Goal: Navigation & Orientation: Find specific page/section

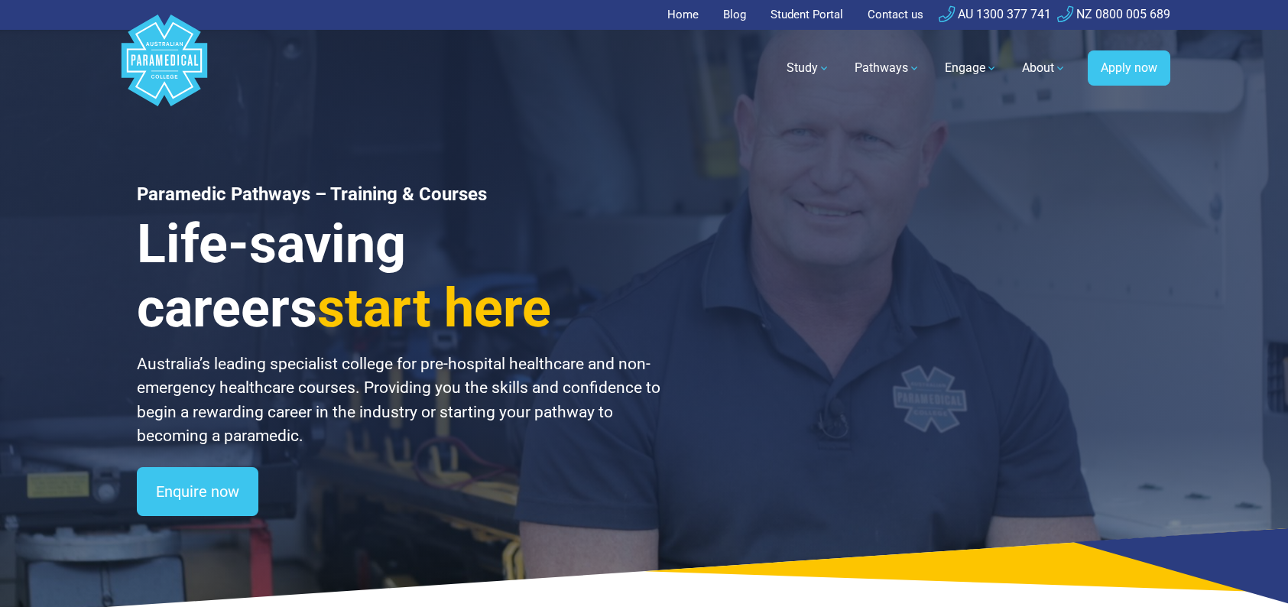
click at [682, 13] on link "Home" at bounding box center [688, 15] width 41 height 30
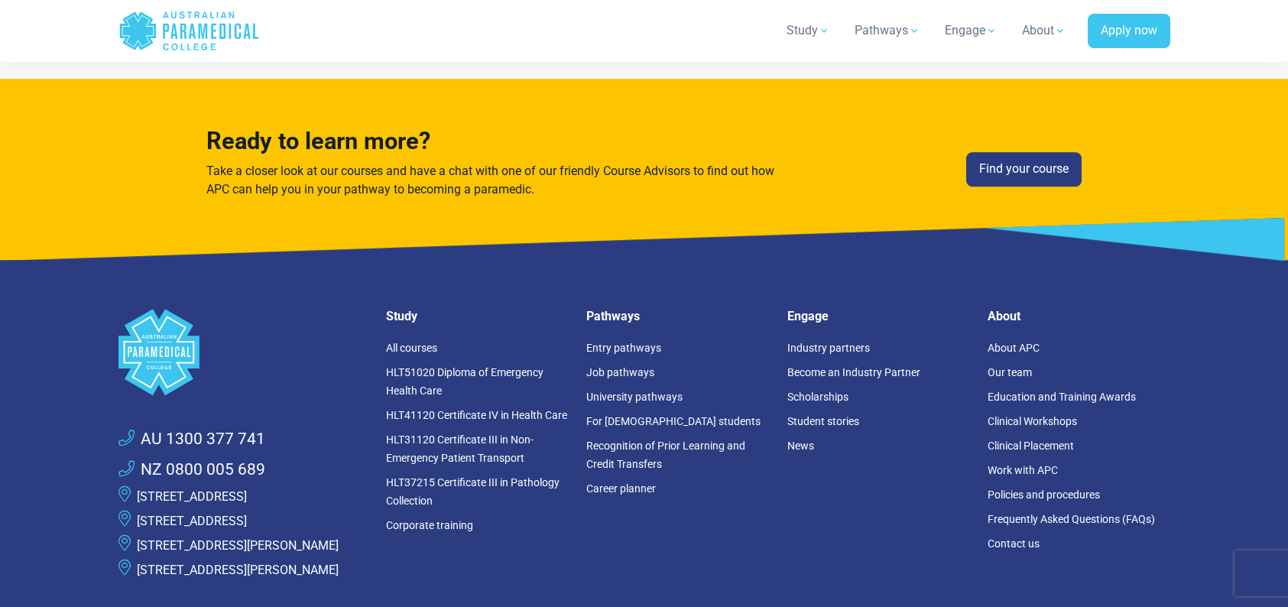
scroll to position [4052, 0]
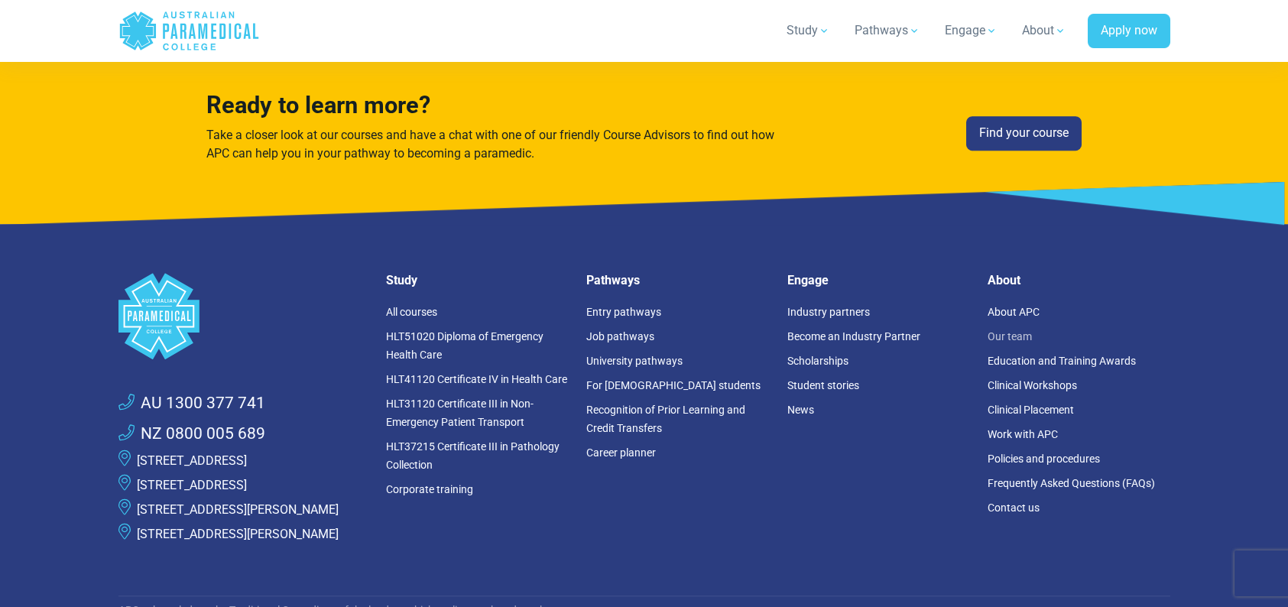
click at [1025, 330] on link "Our team" at bounding box center [1010, 336] width 44 height 12
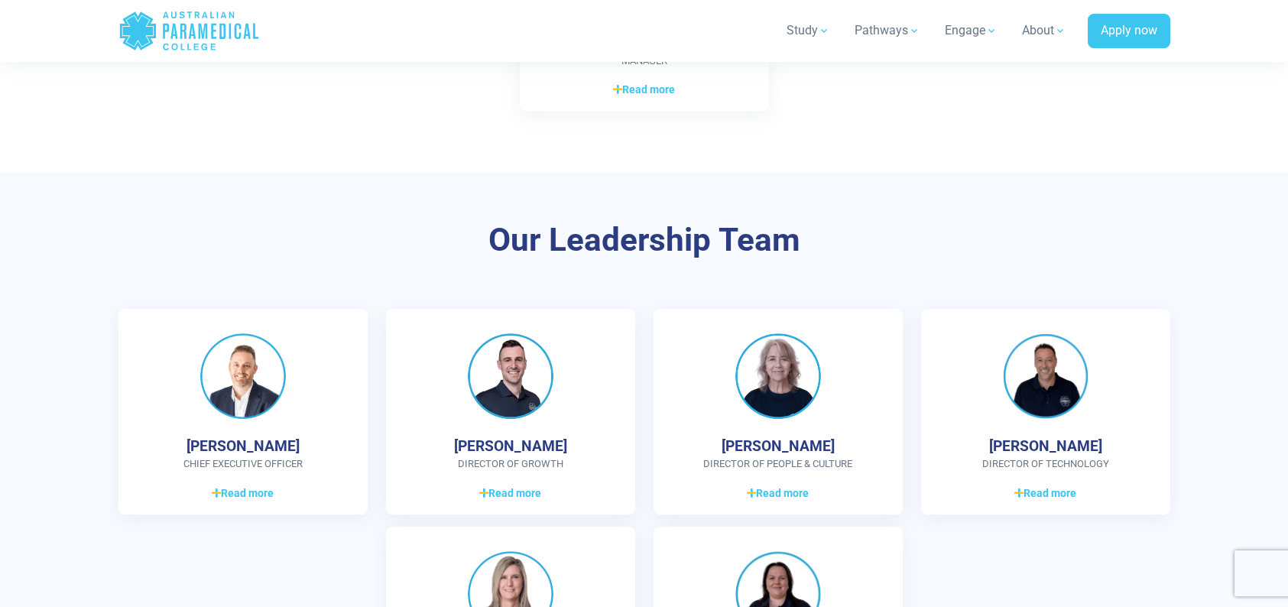
scroll to position [3899, 0]
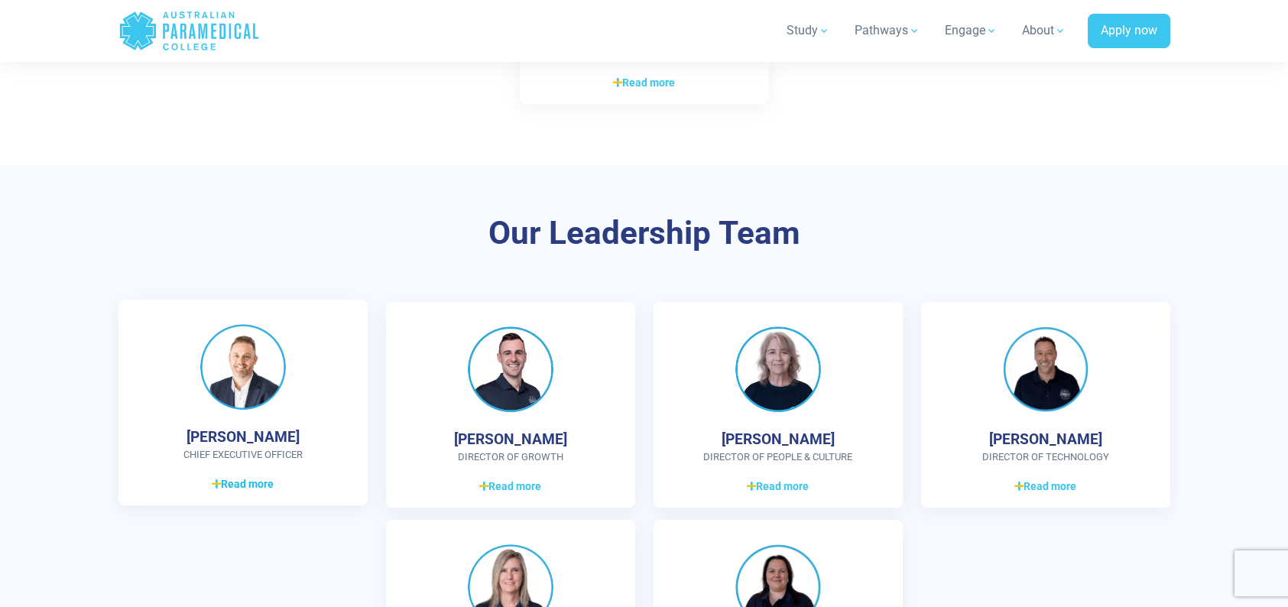
click at [256, 482] on span "Read more" at bounding box center [243, 484] width 62 height 16
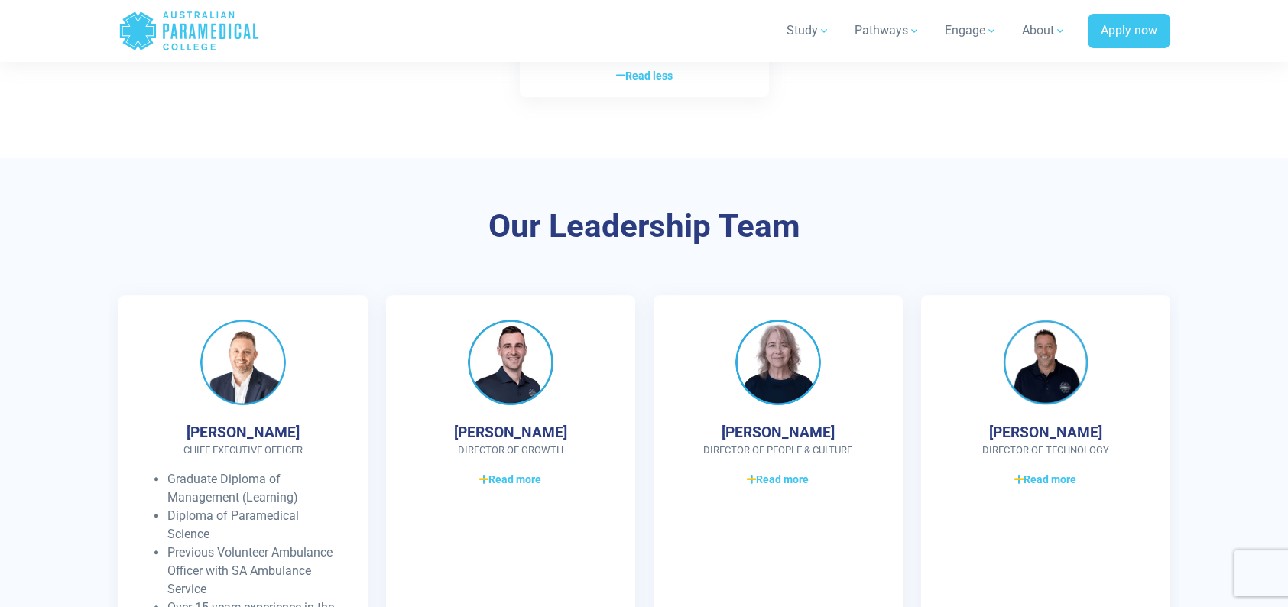
scroll to position [4358, 0]
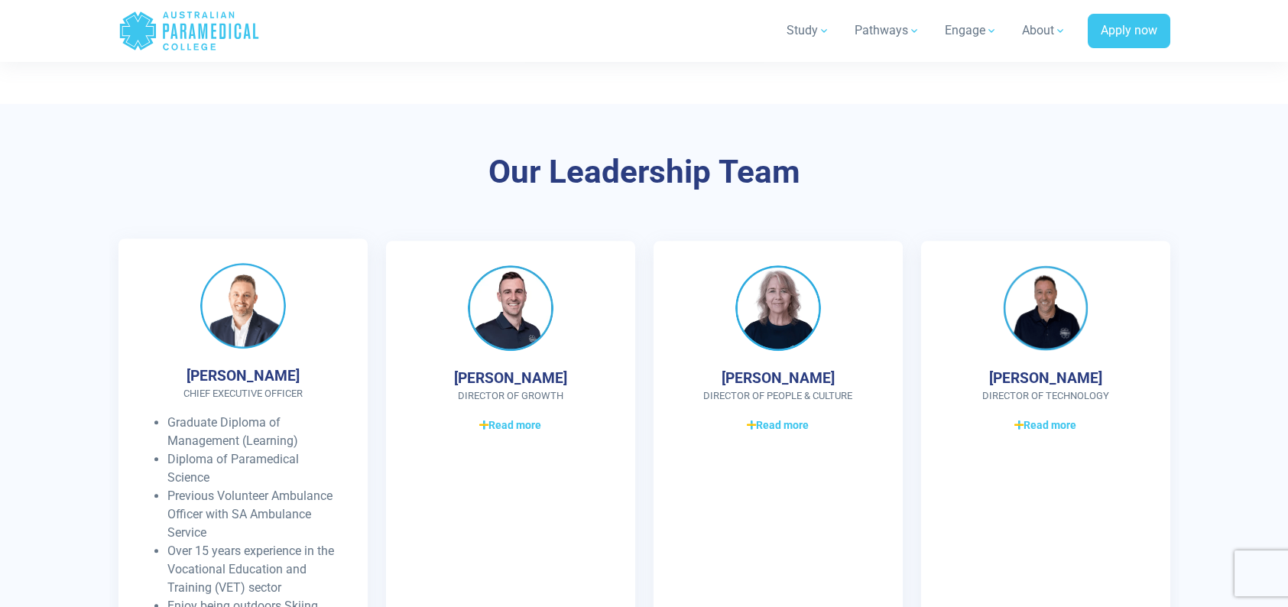
click at [245, 307] on img at bounding box center [243, 306] width 86 height 86
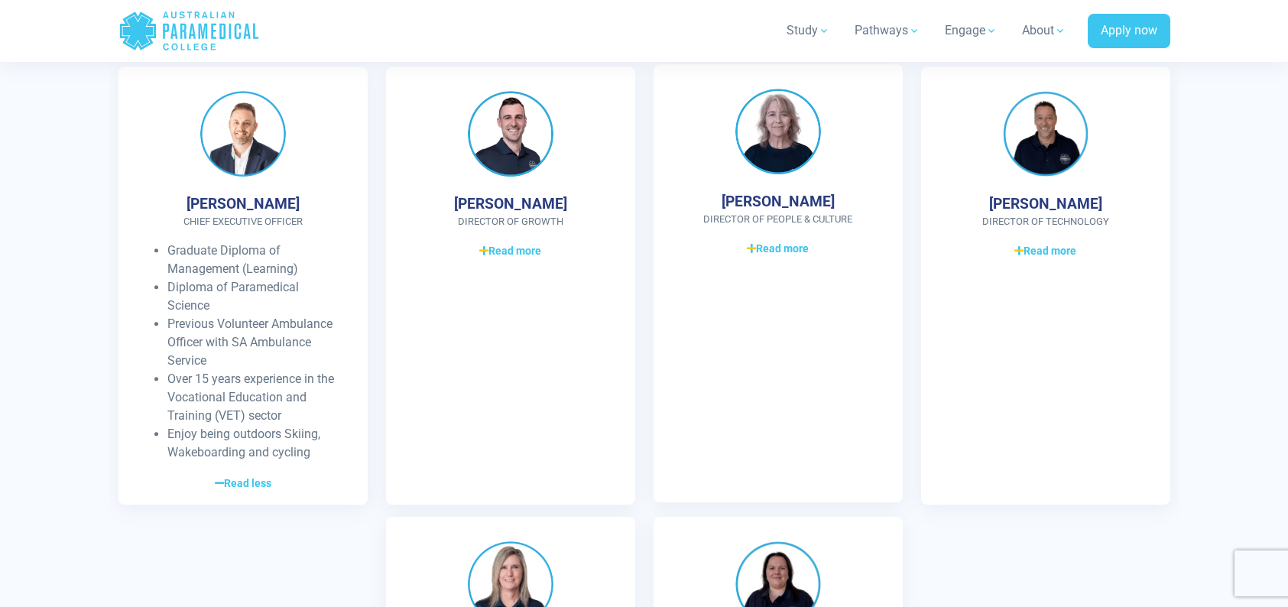
scroll to position [4588, 0]
